Goal: Transaction & Acquisition: Purchase product/service

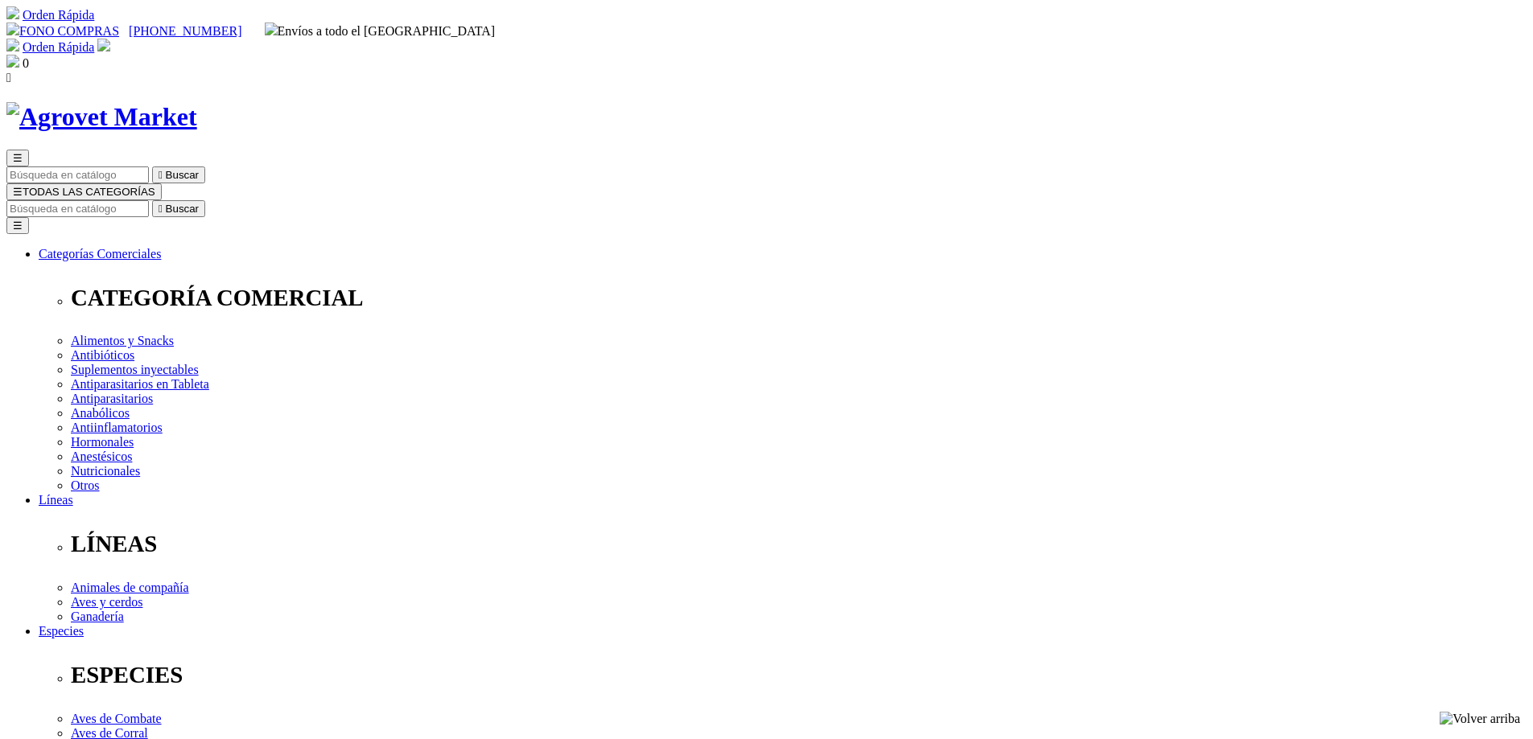
click at [149, 200] on input "Buscar" at bounding box center [77, 208] width 142 height 17
type input "ANTIPULGAS PARA PERROS"
click at [244, 200] on button " Buscar" at bounding box center [270, 208] width 53 height 17
click at [163, 203] on icon "" at bounding box center [160, 209] width 4 height 12
click at [149, 200] on input "ANTIPULGAS PARA PERROS" at bounding box center [77, 208] width 142 height 17
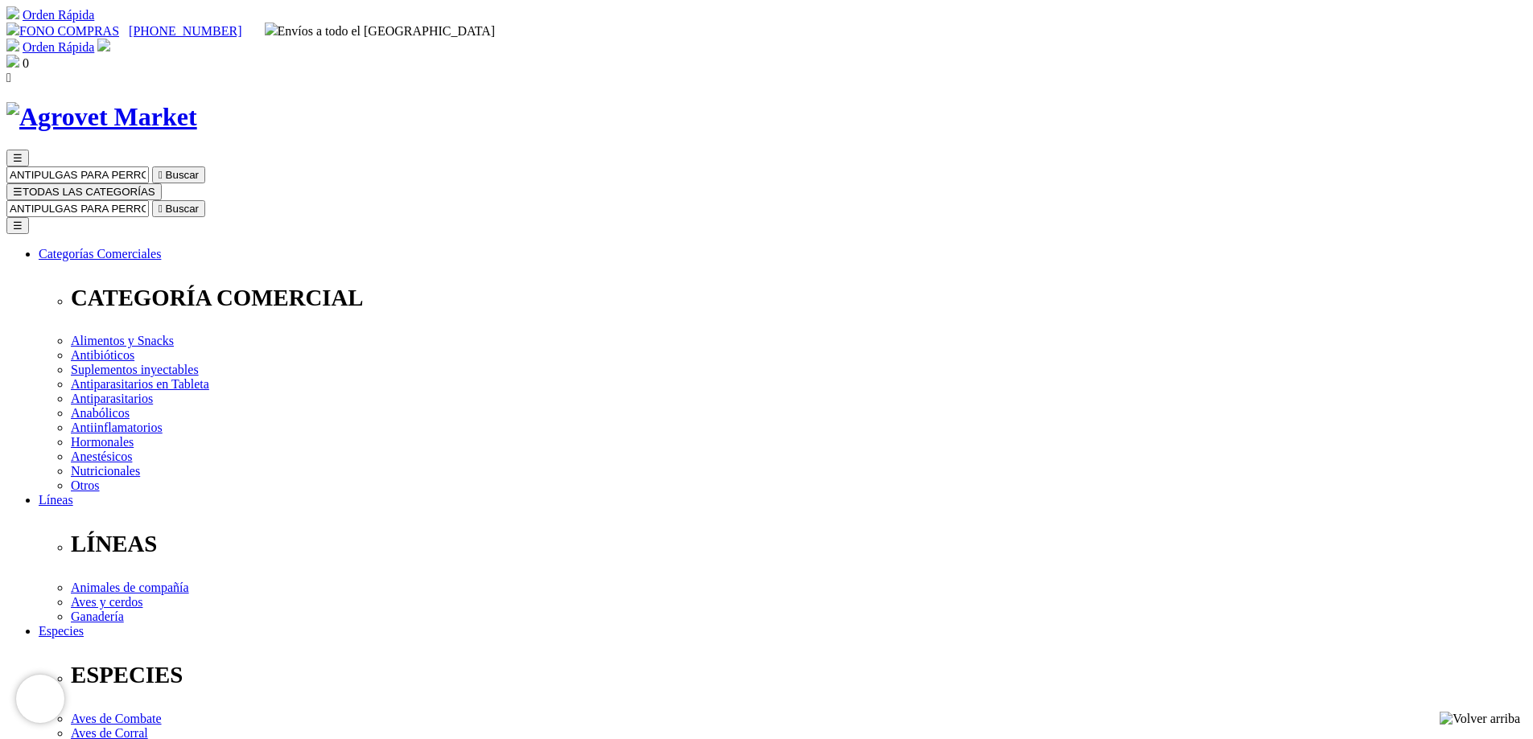
drag, startPoint x: 920, startPoint y: 95, endPoint x: 928, endPoint y: 80, distance: 16.9
click at [149, 200] on input "ANTIPULGAS PARA PERROS" at bounding box center [77, 208] width 142 height 17
click at [152, 200] on button " Buscar" at bounding box center [178, 208] width 53 height 17
click at [487, 200] on button " Buscar" at bounding box center [513, 208] width 53 height 17
type input "PAR"
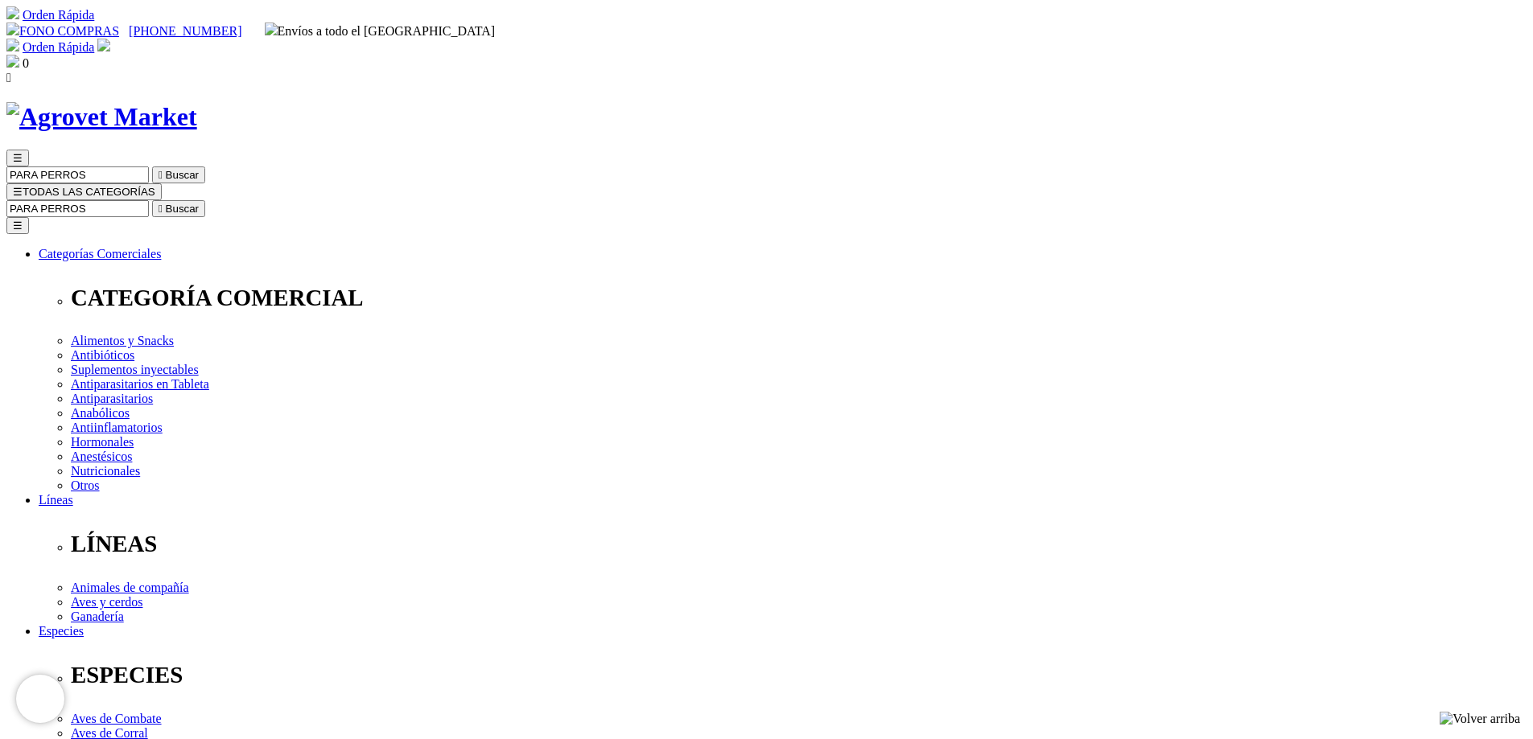
drag, startPoint x: 1005, startPoint y: 79, endPoint x: 1083, endPoint y: 92, distance: 79.1
click at [1085, 200] on form "PARA PERROS  Buscar" at bounding box center [766, 208] width 1520 height 17
type input "FIPRONEX G5"
click at [244, 200] on button " Buscar" at bounding box center [270, 208] width 53 height 17
